Goal: Task Accomplishment & Management: Use online tool/utility

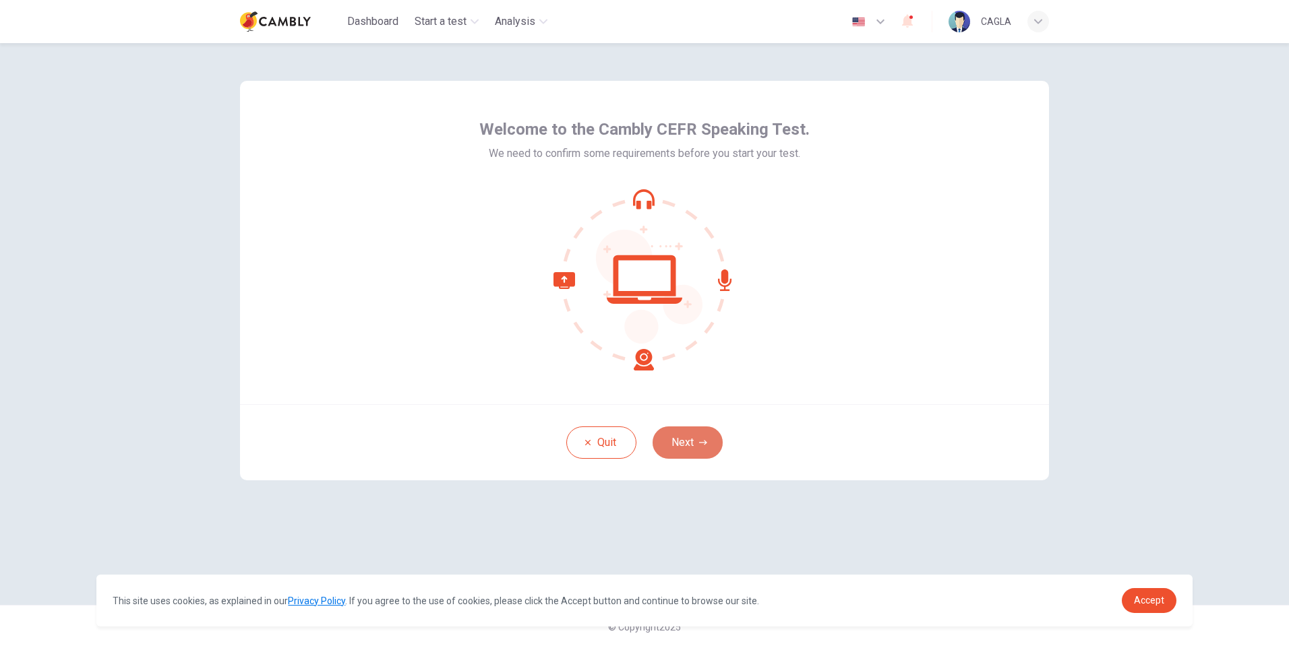
click at [709, 440] on button "Next" at bounding box center [687, 443] width 70 height 32
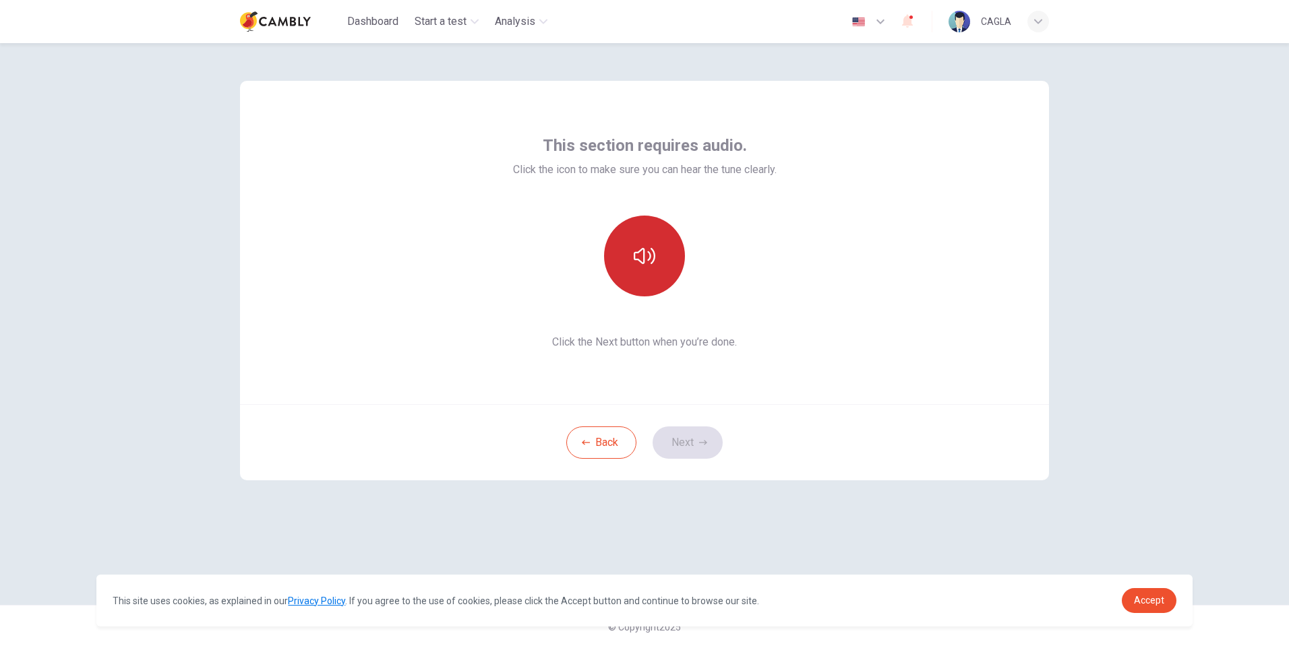
click at [661, 266] on button "button" at bounding box center [644, 256] width 81 height 81
click at [942, 437] on div "Back Next" at bounding box center [644, 442] width 809 height 76
click at [693, 439] on button "Next" at bounding box center [687, 443] width 70 height 32
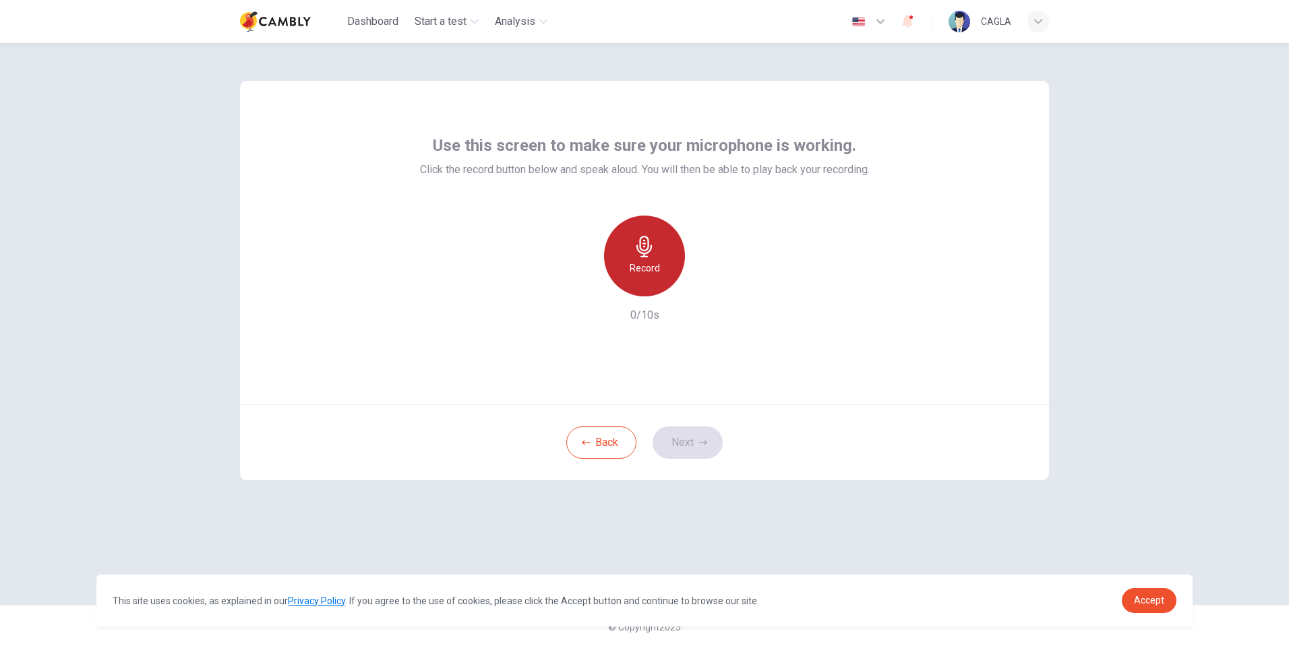
click at [661, 271] on div "Record" at bounding box center [644, 256] width 81 height 81
click at [661, 271] on div "Stop" at bounding box center [644, 256] width 81 height 81
click at [691, 444] on button "Next" at bounding box center [687, 443] width 70 height 32
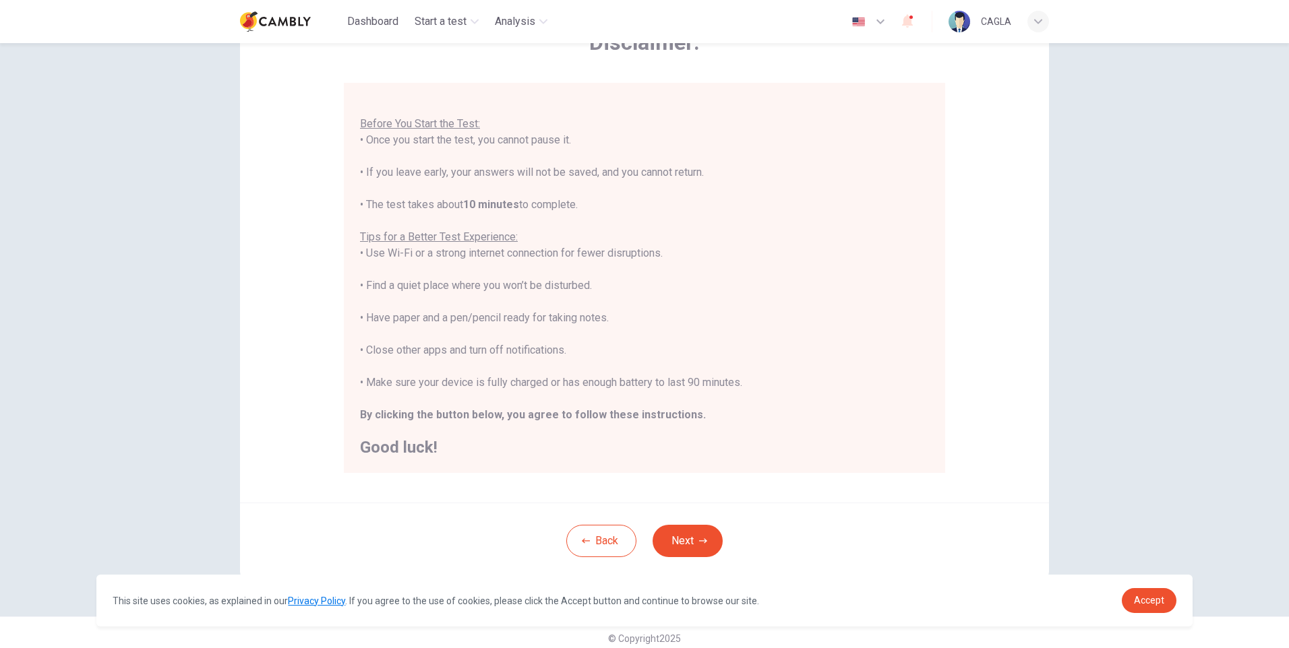
scroll to position [101, 0]
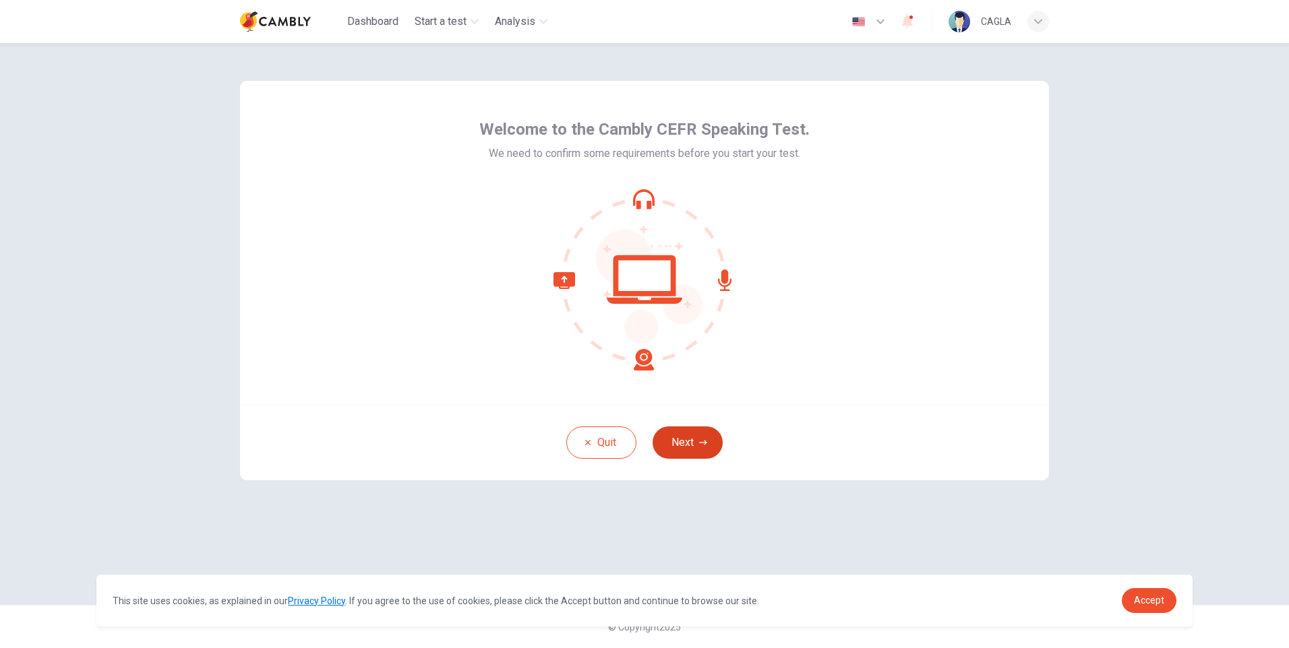
click at [695, 446] on button "Next" at bounding box center [687, 443] width 70 height 32
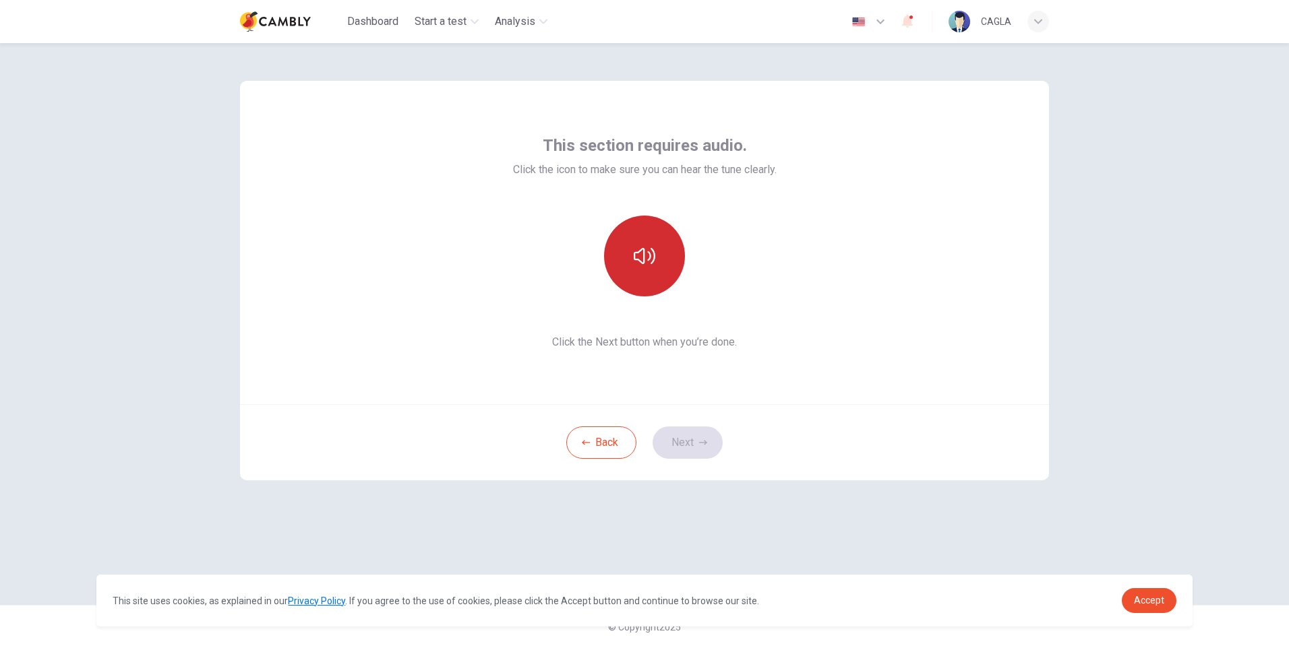
click at [650, 261] on icon "button" at bounding box center [645, 256] width 22 height 22
click at [640, 272] on button "button" at bounding box center [644, 256] width 81 height 81
click at [677, 431] on button "Next" at bounding box center [687, 443] width 70 height 32
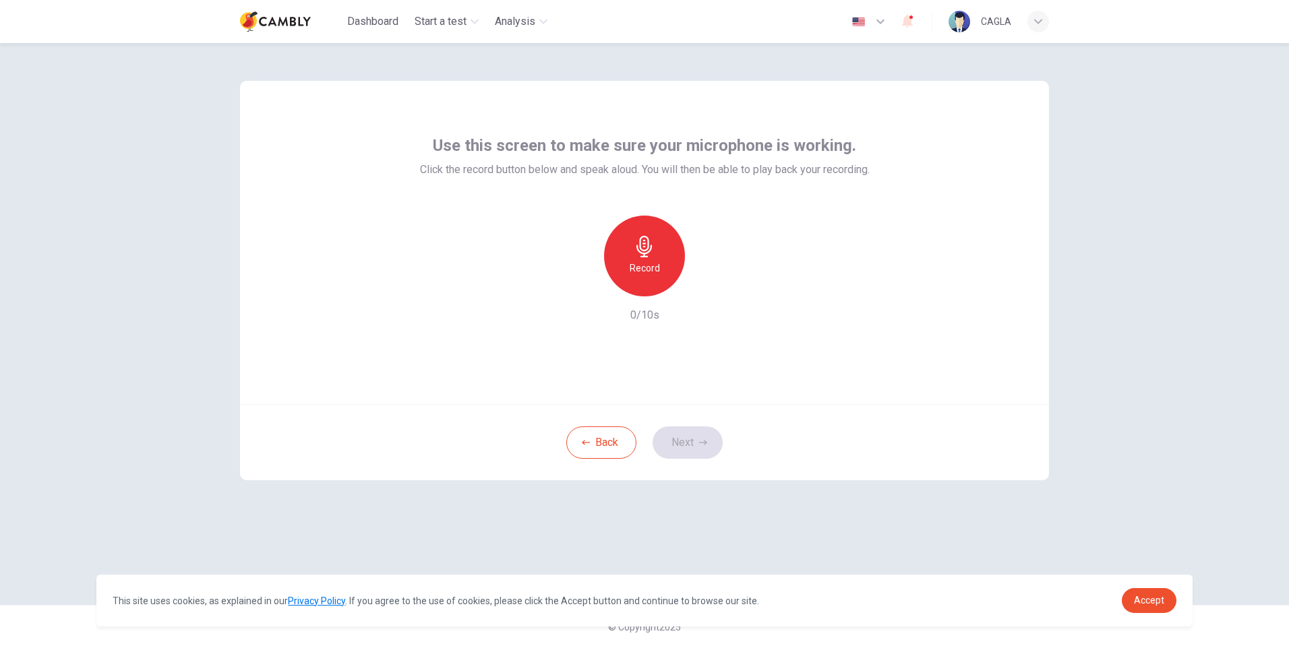
click at [652, 275] on h6 "Record" at bounding box center [645, 268] width 30 height 16
click at [632, 264] on div "Stop" at bounding box center [644, 256] width 81 height 81
click at [698, 439] on button "Next" at bounding box center [687, 443] width 70 height 32
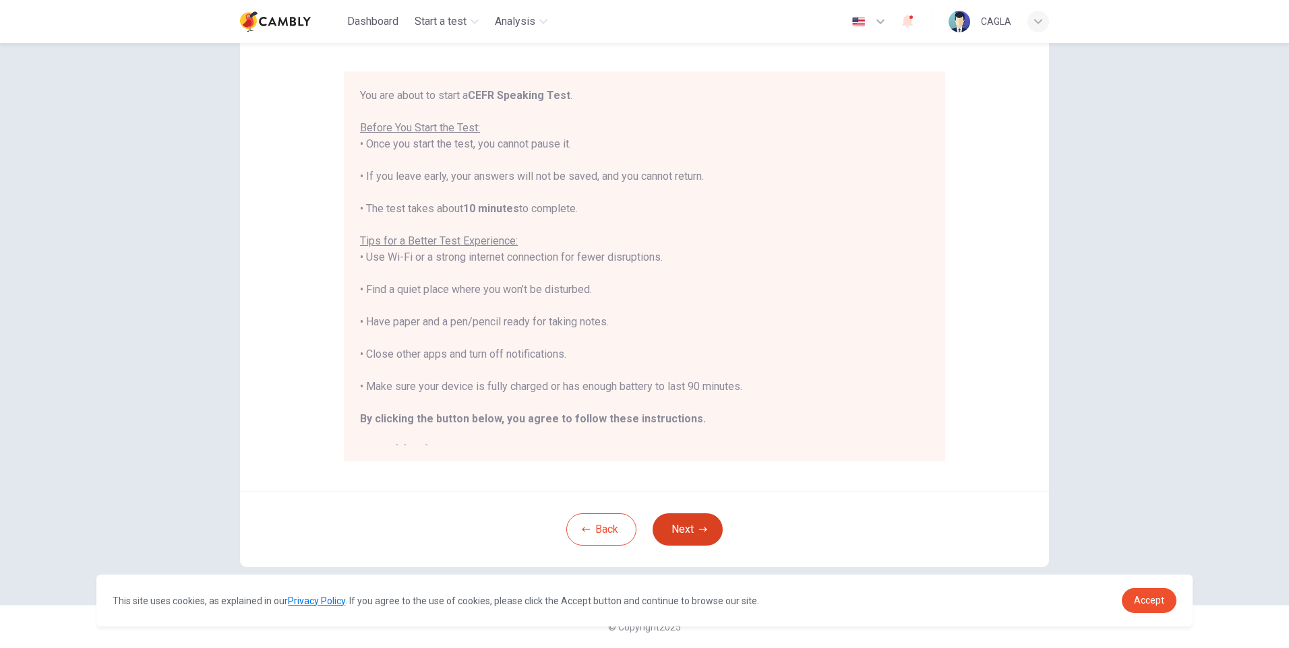
click at [692, 523] on button "Next" at bounding box center [687, 530] width 70 height 32
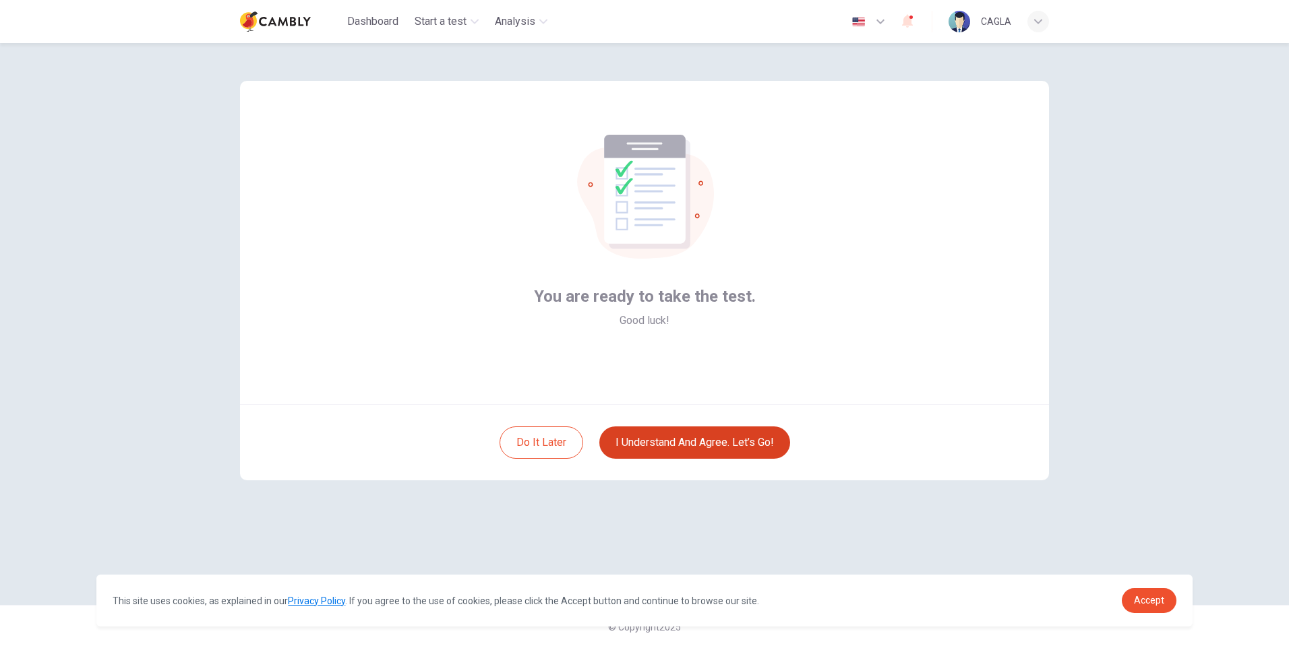
click at [729, 444] on button "I understand and agree. Let’s go!" at bounding box center [694, 443] width 191 height 32
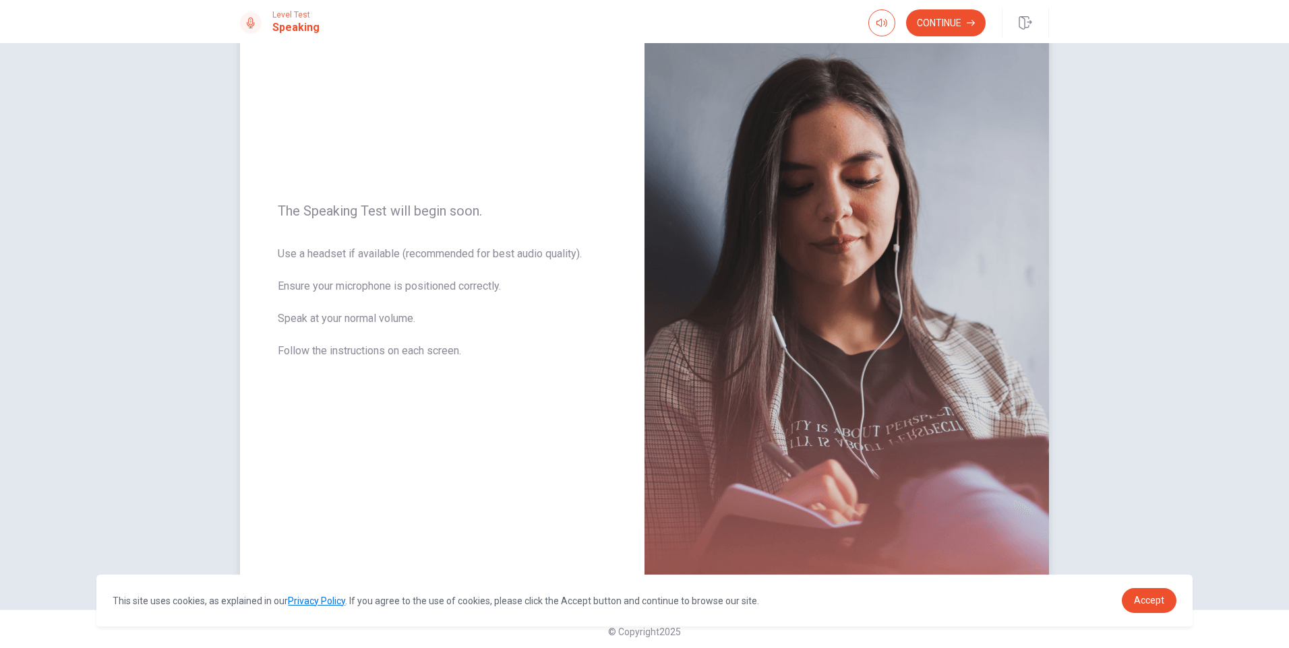
scroll to position [80, 0]
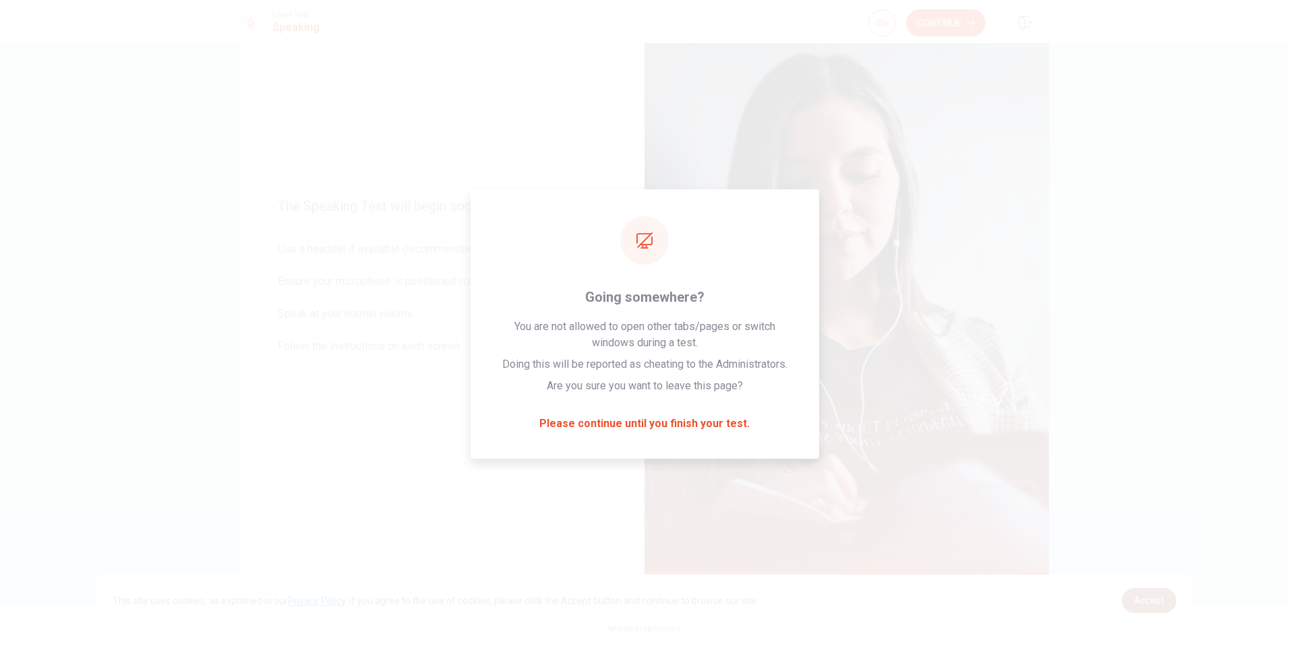
click at [1151, 601] on span "Accept" at bounding box center [1149, 600] width 30 height 11
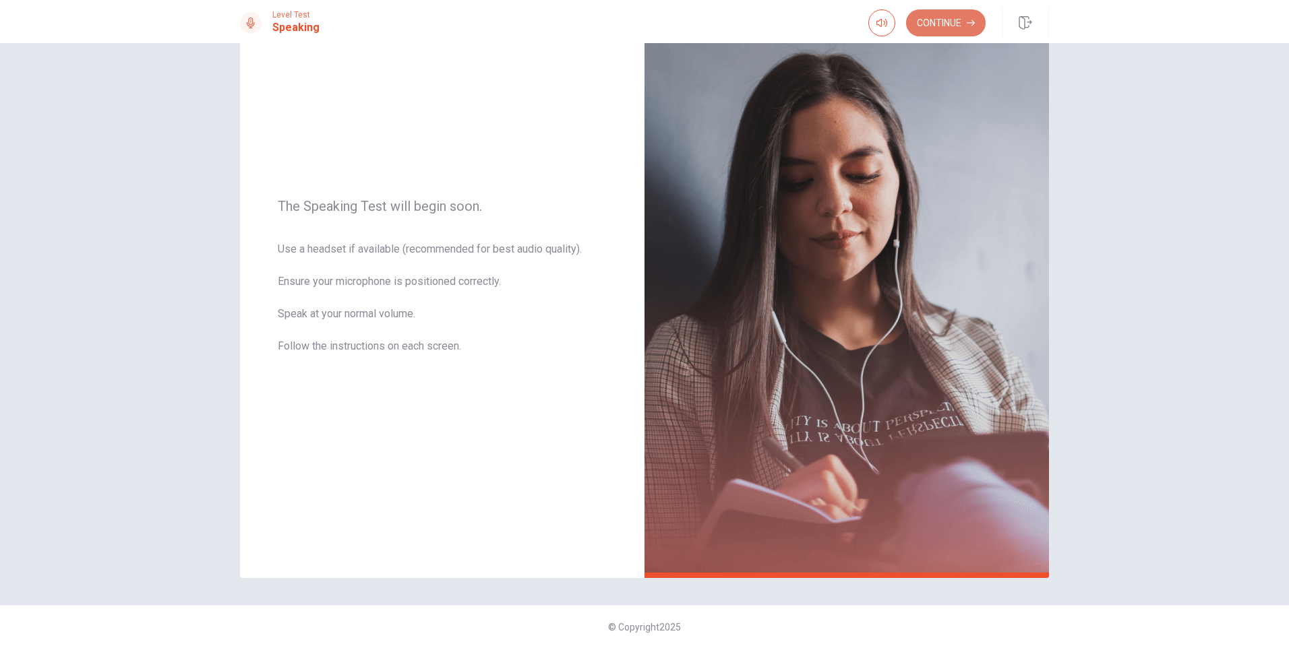
click at [934, 28] on button "Continue" at bounding box center [946, 22] width 80 height 27
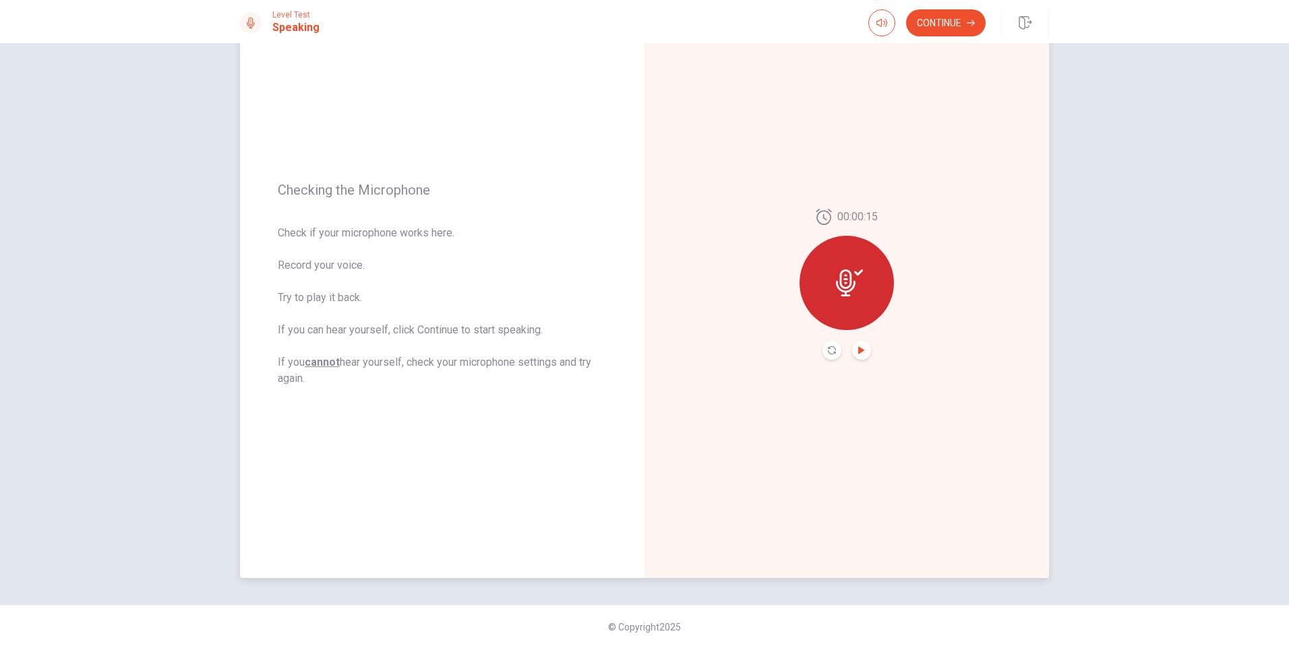
click at [859, 354] on icon "Play Audio" at bounding box center [861, 350] width 8 height 8
click at [937, 28] on button "Continue" at bounding box center [946, 22] width 80 height 27
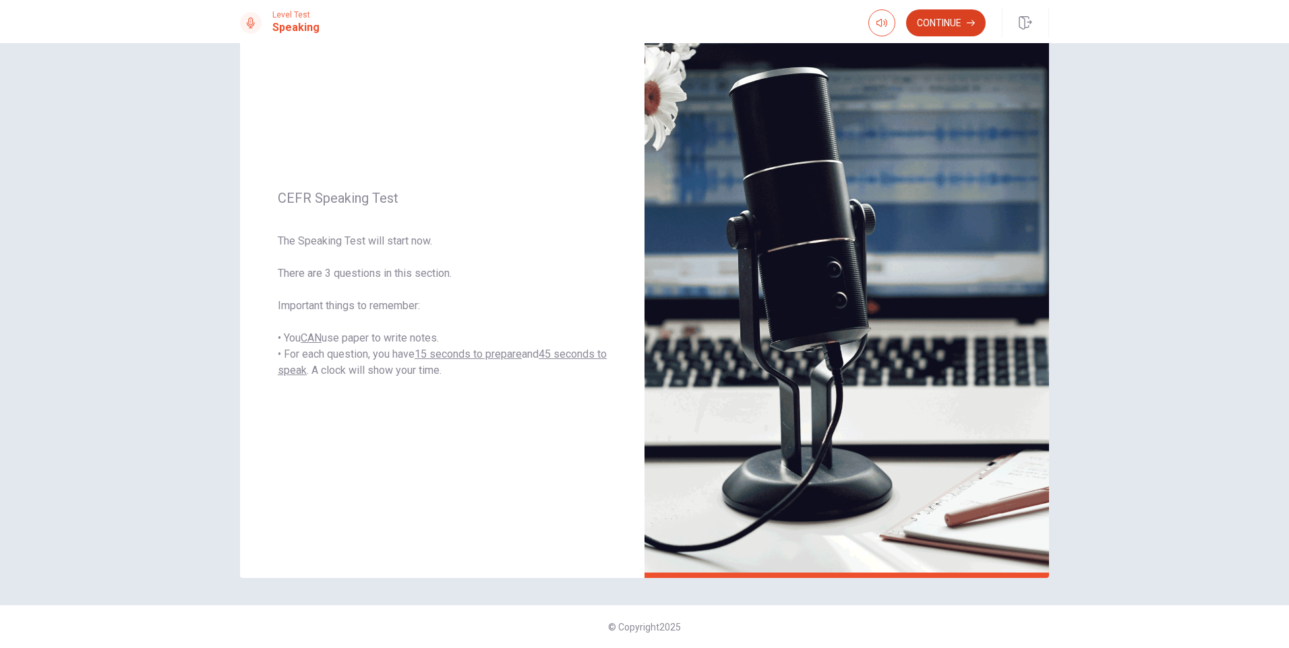
click at [934, 24] on button "Continue" at bounding box center [946, 22] width 80 height 27
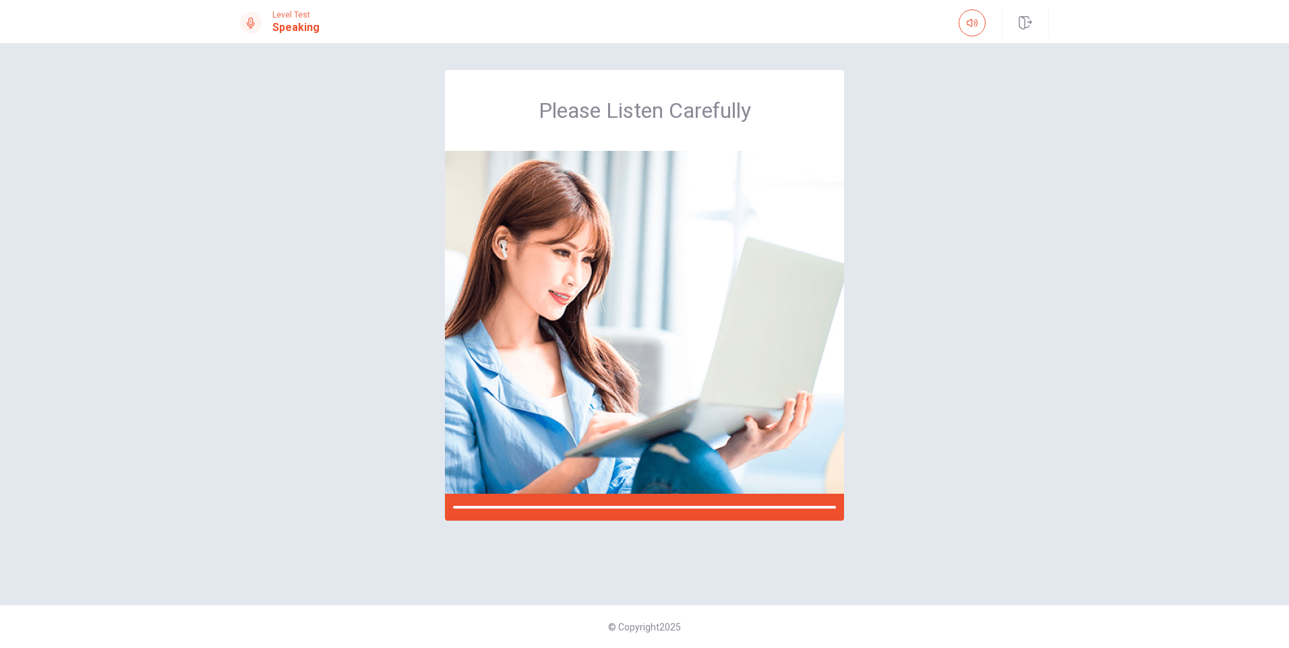
scroll to position [0, 0]
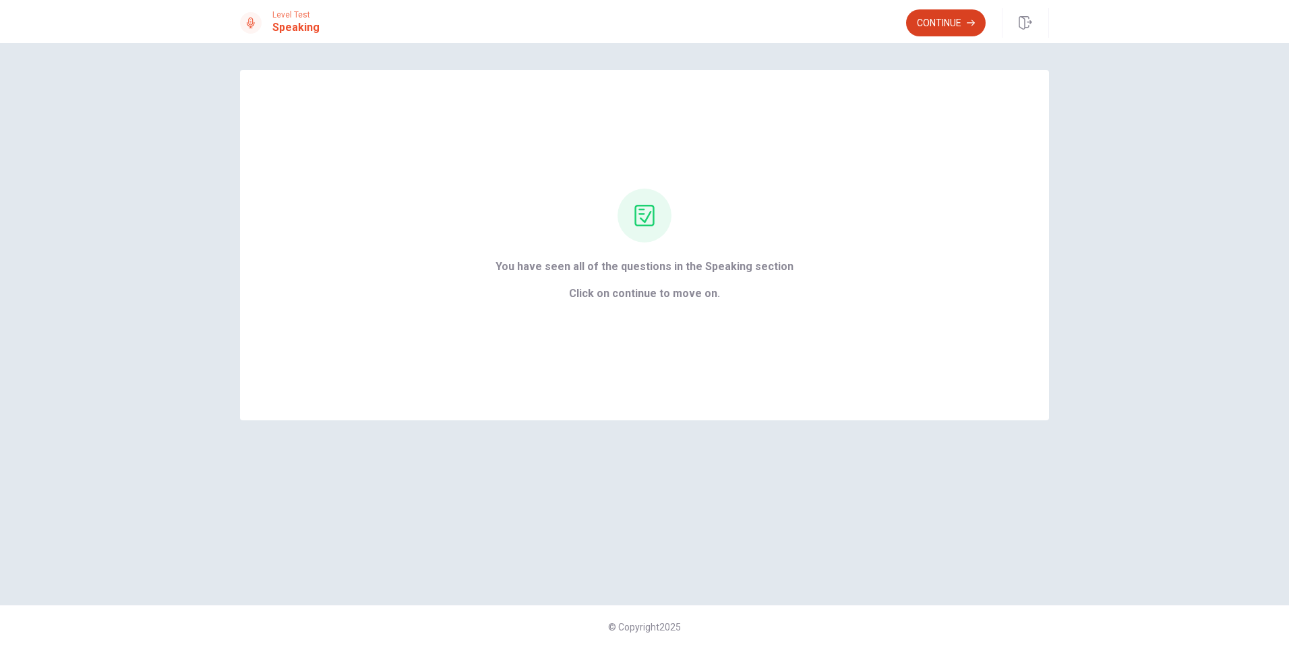
click at [945, 27] on button "Continue" at bounding box center [946, 22] width 80 height 27
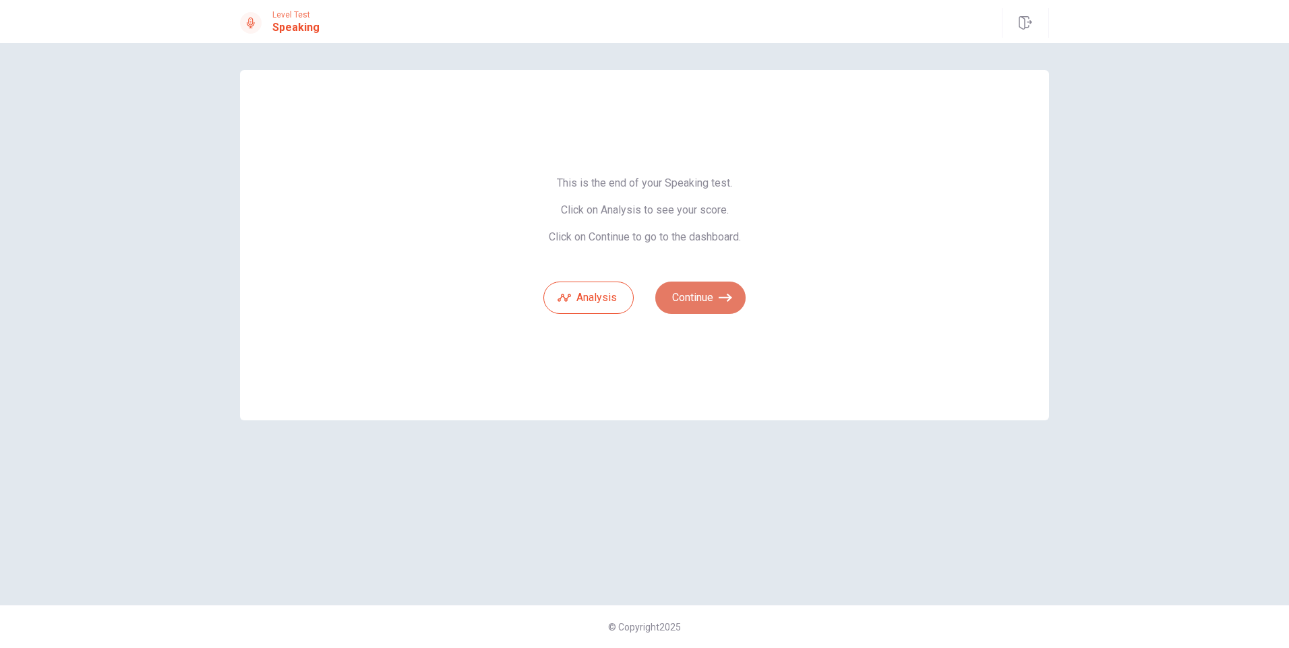
click at [711, 294] on button "Continue" at bounding box center [700, 298] width 90 height 32
